Goal: Navigation & Orientation: Find specific page/section

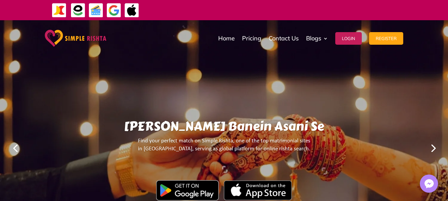
click at [437, 149] on link "Next" at bounding box center [433, 148] width 16 height 16
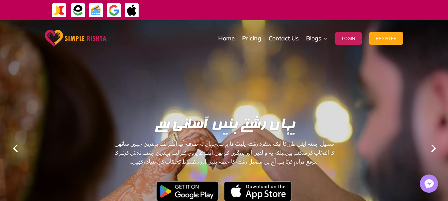
click at [435, 149] on link "Next" at bounding box center [433, 148] width 16 height 16
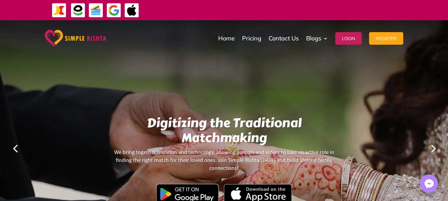
click at [435, 149] on link "Next" at bounding box center [433, 148] width 16 height 16
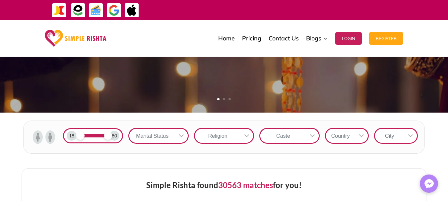
scroll to position [166, 0]
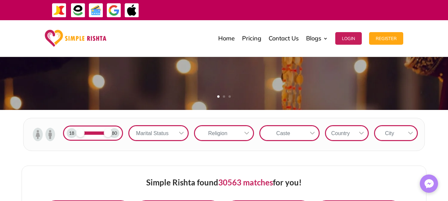
drag, startPoint x: 97, startPoint y: 133, endPoint x: 112, endPoint y: 132, distance: 14.6
click at [112, 132] on span at bounding box center [108, 133] width 8 height 8
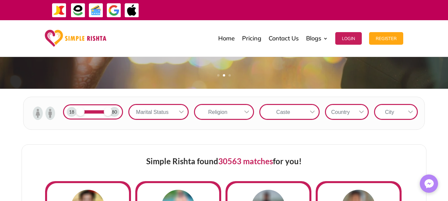
scroll to position [199, 0]
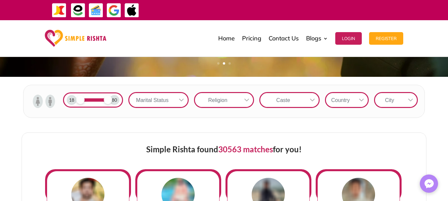
click at [161, 101] on div "Marital Status" at bounding box center [152, 100] width 46 height 14
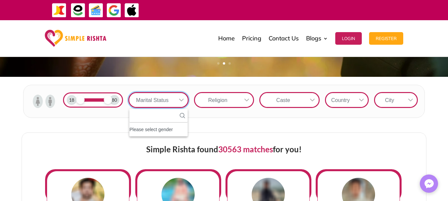
scroll to position [7, 1]
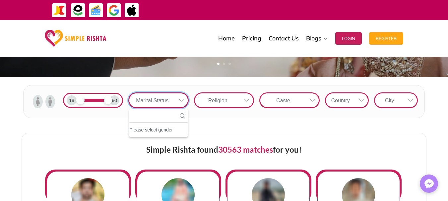
click at [208, 97] on div "Religion" at bounding box center [218, 101] width 46 height 14
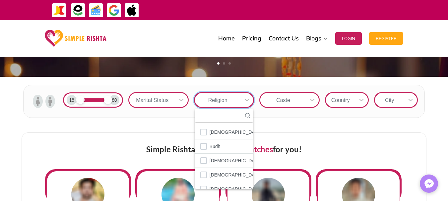
click at [273, 97] on div "Caste" at bounding box center [283, 100] width 46 height 14
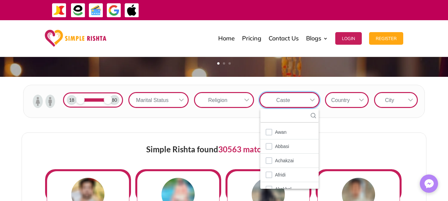
click at [331, 100] on div "Country" at bounding box center [340, 100] width 29 height 14
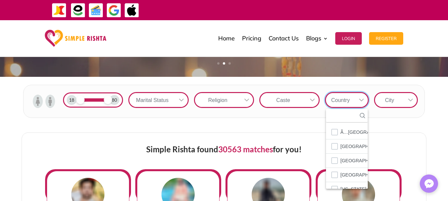
click at [392, 100] on div "City" at bounding box center [389, 100] width 29 height 14
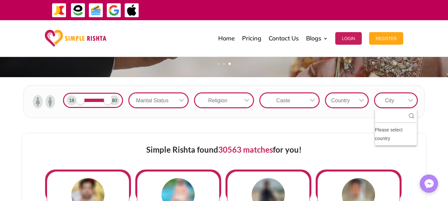
click at [411, 102] on icon at bounding box center [410, 100] width 5 height 5
click at [151, 98] on div "Marital Status" at bounding box center [152, 101] width 46 height 14
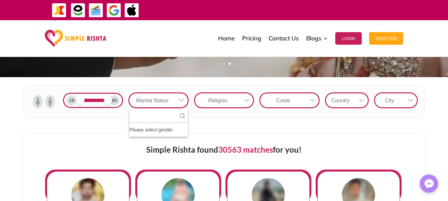
click at [161, 97] on div "Marital Status" at bounding box center [152, 101] width 46 height 14
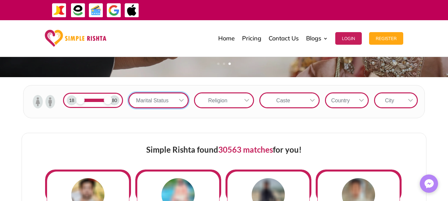
click at [212, 97] on div "Religion" at bounding box center [218, 101] width 46 height 14
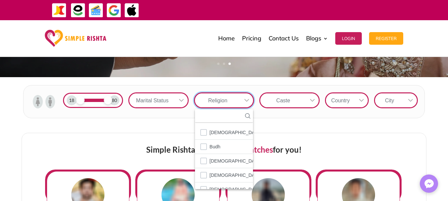
click at [272, 101] on div "Caste" at bounding box center [283, 101] width 46 height 14
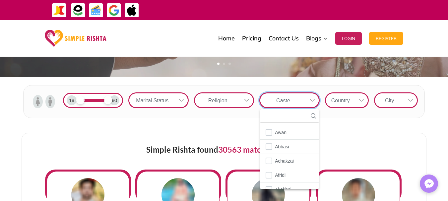
click at [238, 99] on div "Religion" at bounding box center [218, 101] width 46 height 14
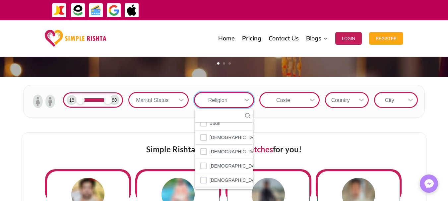
scroll to position [0, 0]
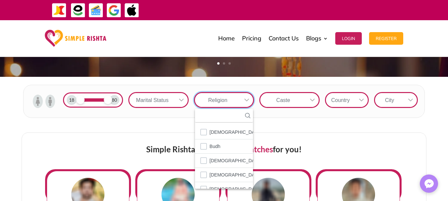
click at [291, 100] on div "Caste" at bounding box center [283, 100] width 46 height 14
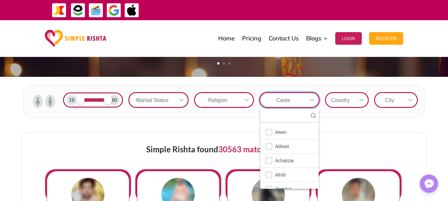
click at [339, 101] on div "Country" at bounding box center [340, 100] width 29 height 14
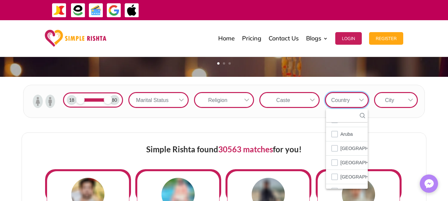
scroll to position [199, 0]
click at [400, 103] on div "City" at bounding box center [389, 100] width 29 height 14
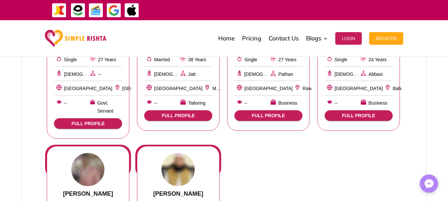
scroll to position [232, 0]
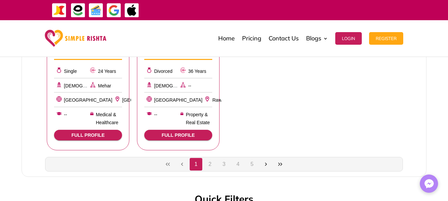
scroll to position [564, 0]
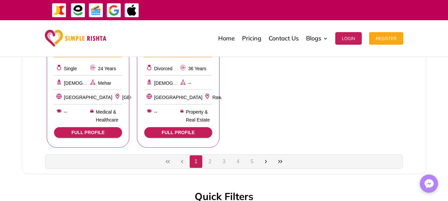
click at [209, 156] on button "2" at bounding box center [210, 162] width 13 height 13
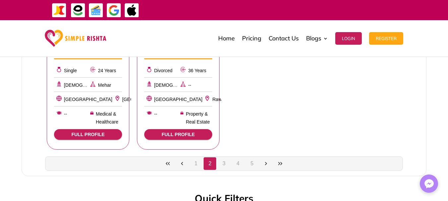
click at [194, 158] on button "1" at bounding box center [196, 164] width 13 height 13
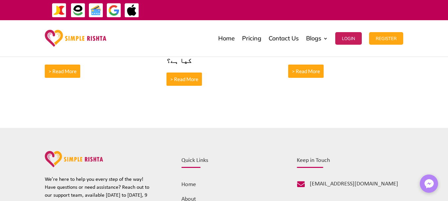
scroll to position [2891, 0]
